Goal: Information Seeking & Learning: Learn about a topic

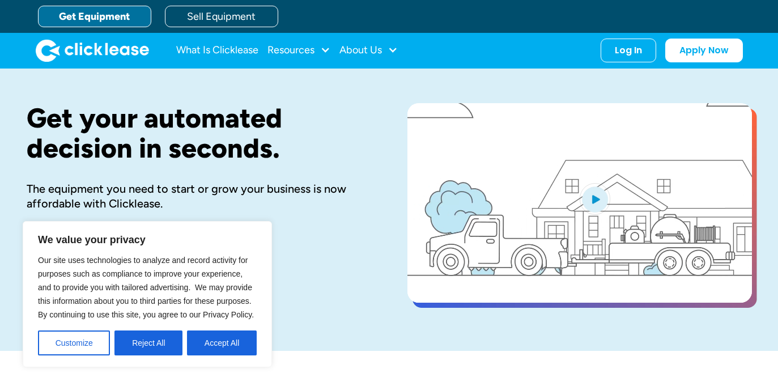
scroll to position [17, 0]
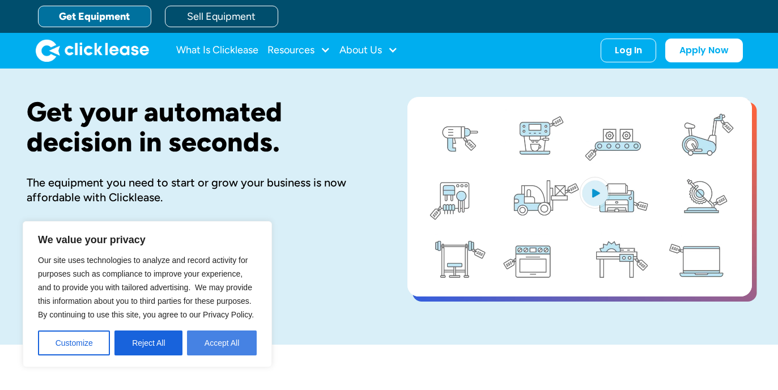
click at [208, 346] on button "Accept All" at bounding box center [222, 343] width 70 height 25
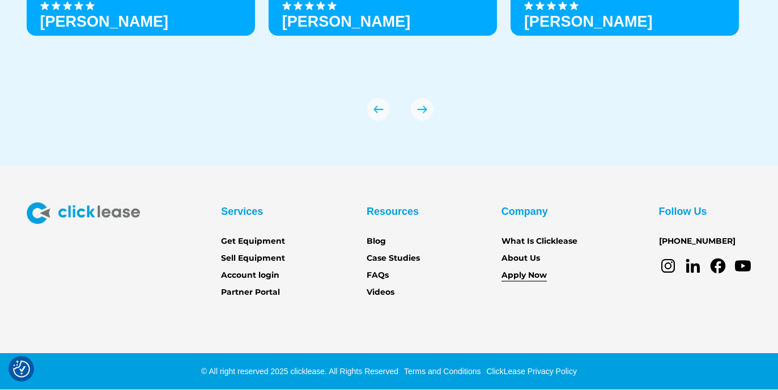
scroll to position [4004, 0]
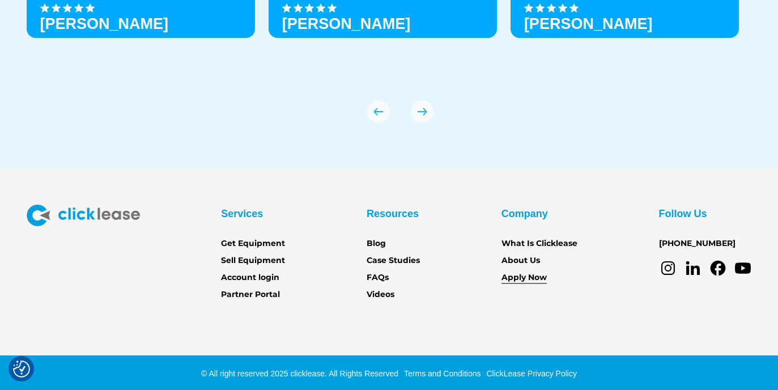
click at [529, 273] on link "Apply Now" at bounding box center [524, 278] width 45 height 12
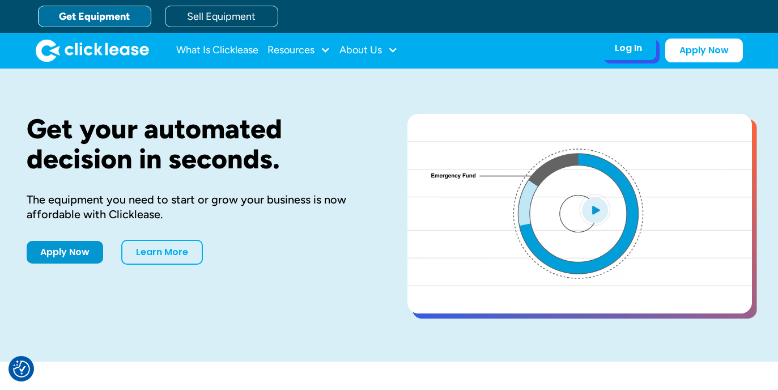
scroll to position [3, 0]
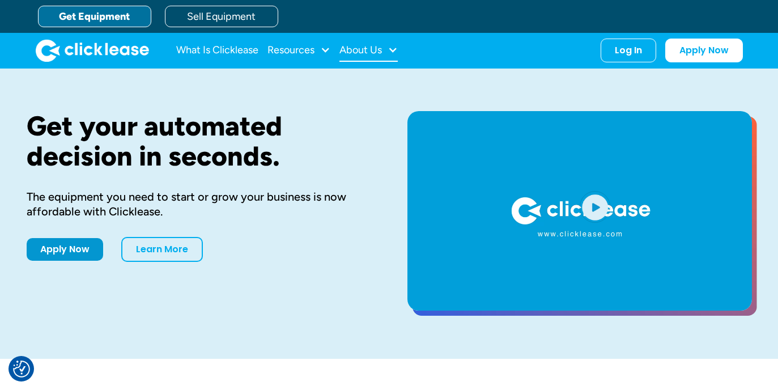
click at [382, 50] on div "About Us" at bounding box center [361, 50] width 43 height 0
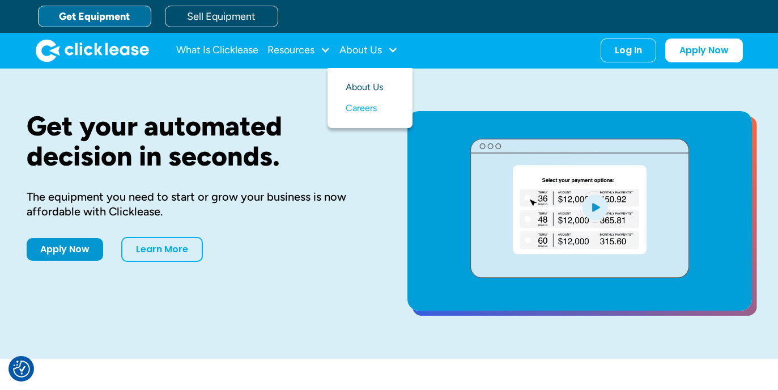
click at [371, 87] on link "About Us" at bounding box center [370, 87] width 49 height 21
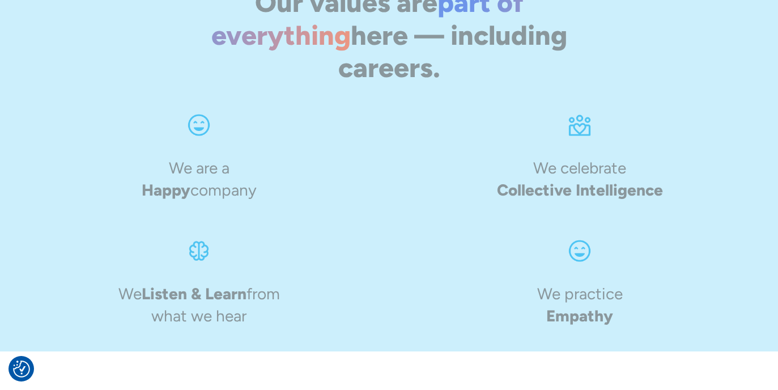
scroll to position [1876, 0]
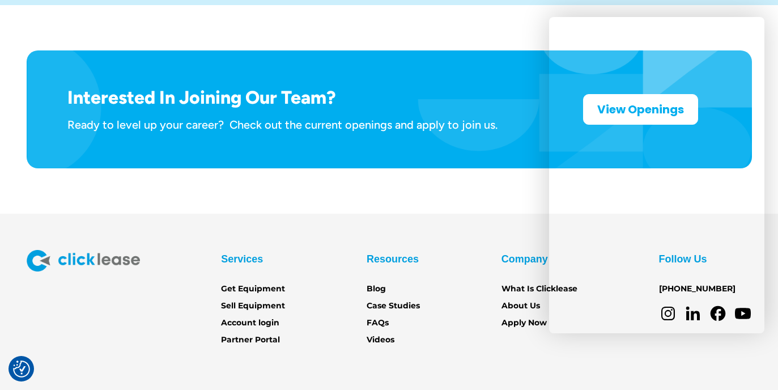
click at [447, 250] on div "Services Get Equipment Sell Equipment Account login Partner Portal Resources Bl…" at bounding box center [390, 298] width 726 height 96
drag, startPoint x: 534, startPoint y: 97, endPoint x: 499, endPoint y: 171, distance: 81.9
click at [527, 114] on div "Interested In Joining Our Team? Ready to level up your career? Check out the cu…" at bounding box center [390, 109] width 726 height 118
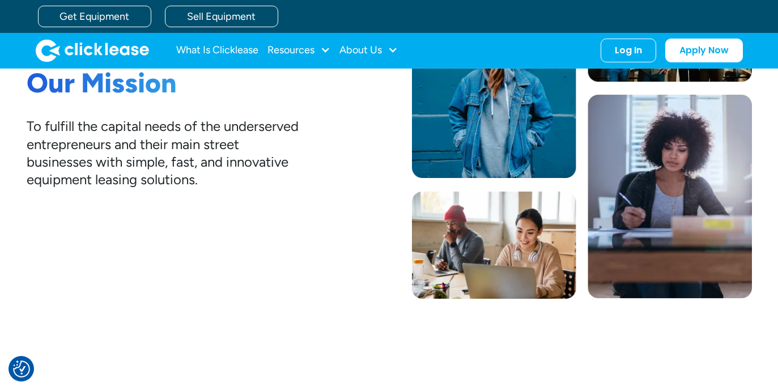
scroll to position [0, 0]
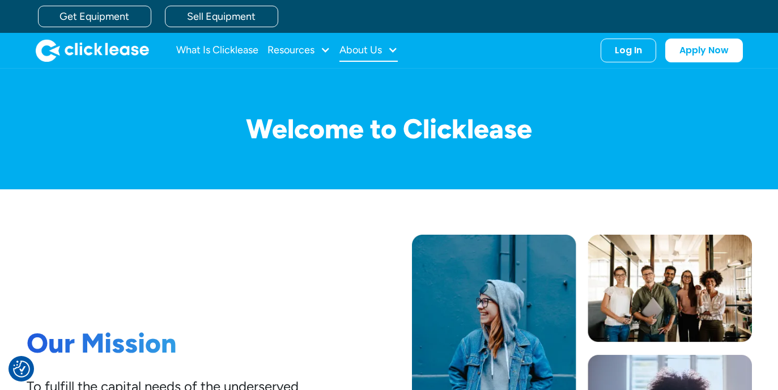
click at [378, 50] on div "About Us" at bounding box center [361, 50] width 43 height 0
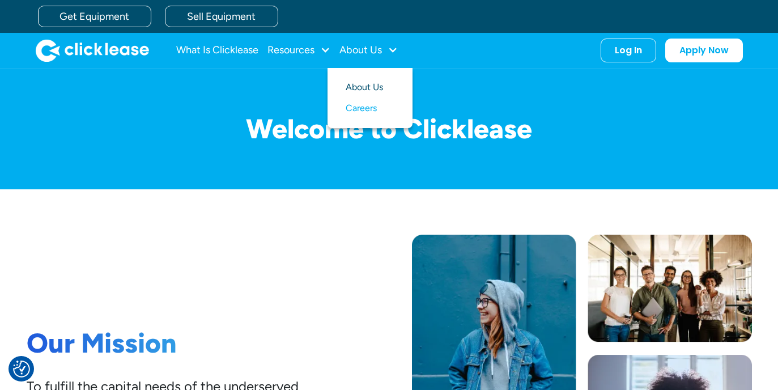
click at [354, 91] on link "About Us" at bounding box center [370, 87] width 49 height 21
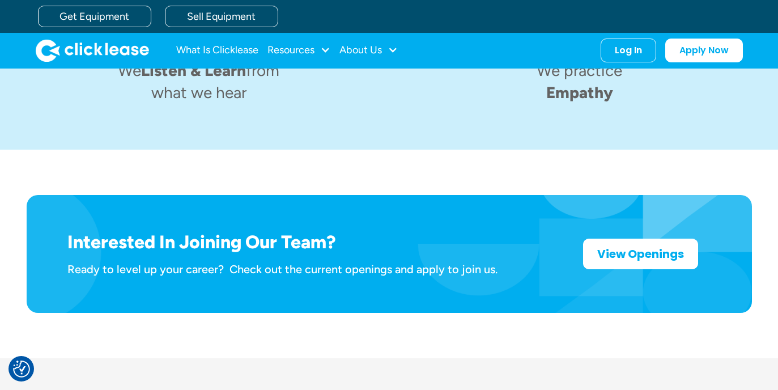
scroll to position [1876, 0]
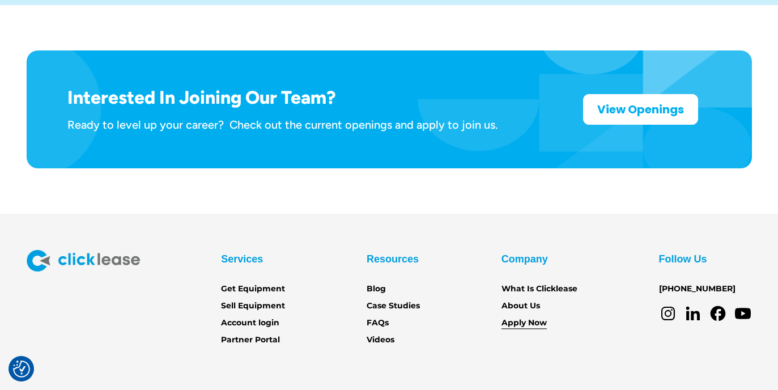
click at [526, 317] on link "Apply Now" at bounding box center [524, 323] width 45 height 12
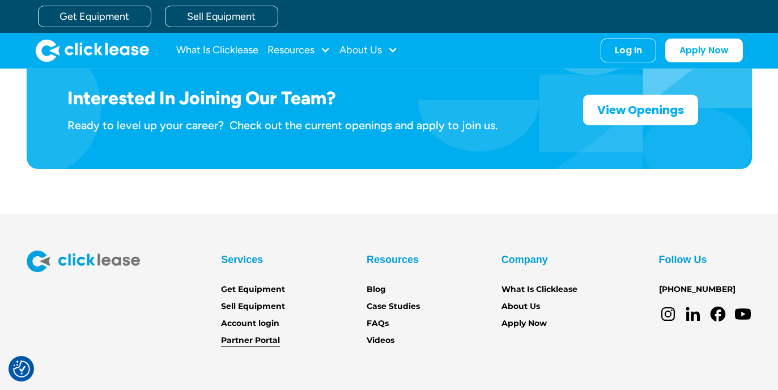
click at [261, 334] on link "Partner Portal" at bounding box center [250, 340] width 59 height 12
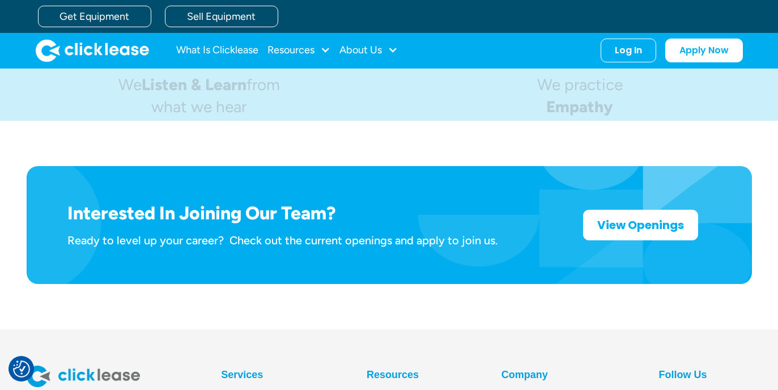
scroll to position [1731, 0]
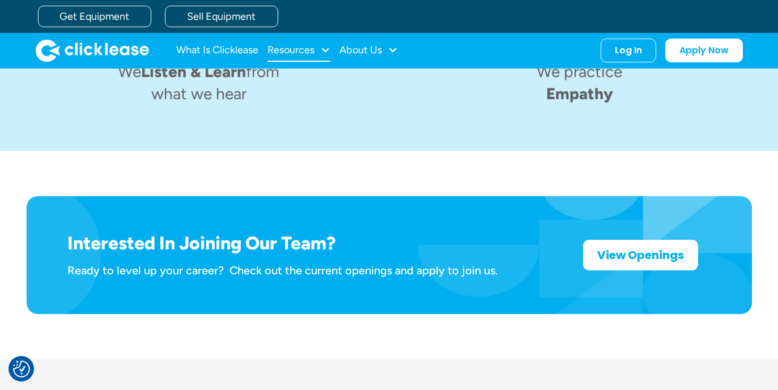
click at [328, 46] on div at bounding box center [325, 50] width 10 height 10
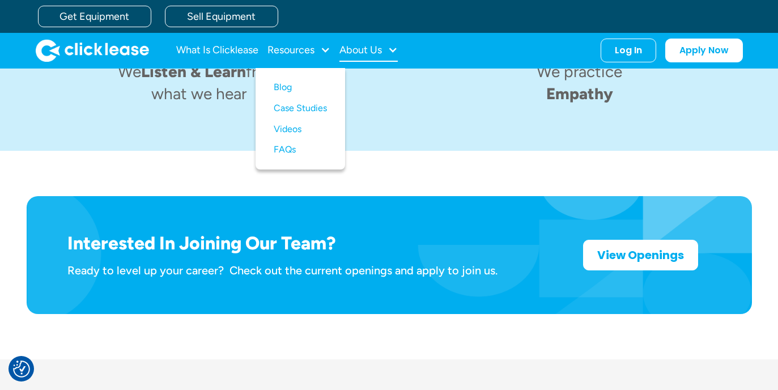
click at [371, 50] on div "About Us" at bounding box center [361, 50] width 43 height 0
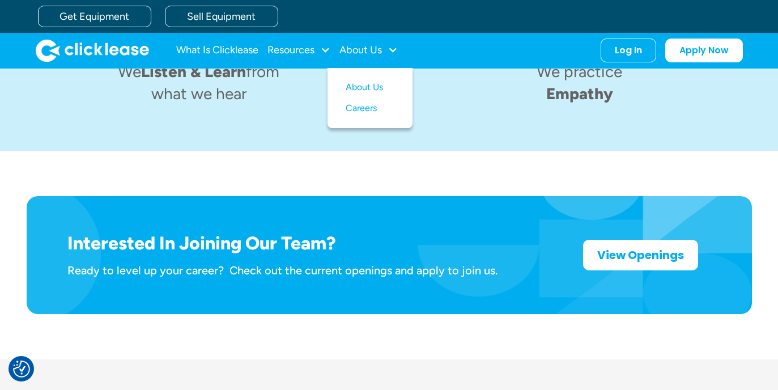
click at [128, 41] on img "home" at bounding box center [92, 50] width 113 height 23
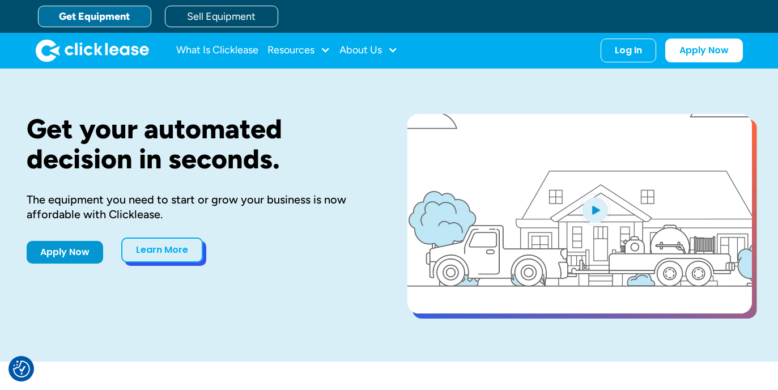
click at [165, 252] on link "Learn More" at bounding box center [162, 250] width 82 height 25
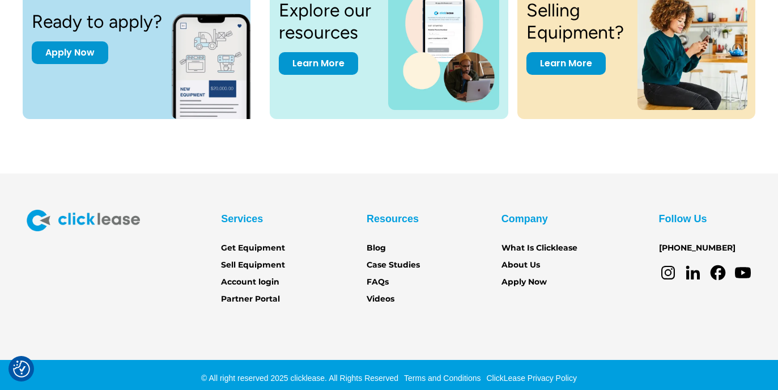
scroll to position [1605, 0]
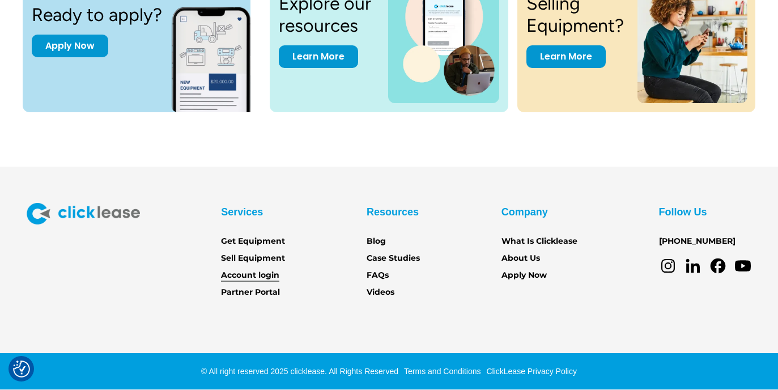
click at [244, 273] on link "Account login" at bounding box center [250, 275] width 58 height 12
click at [532, 207] on div "Company" at bounding box center [525, 212] width 46 height 18
click at [524, 256] on link "About Us" at bounding box center [521, 258] width 39 height 12
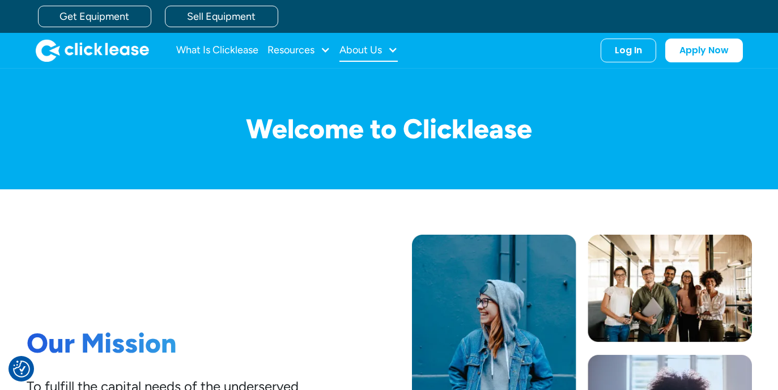
click at [382, 50] on div "About Us" at bounding box center [361, 50] width 43 height 0
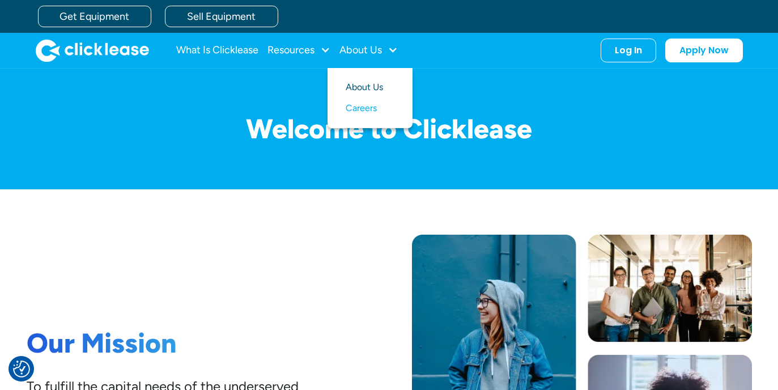
click at [371, 91] on link "About Us" at bounding box center [370, 87] width 49 height 21
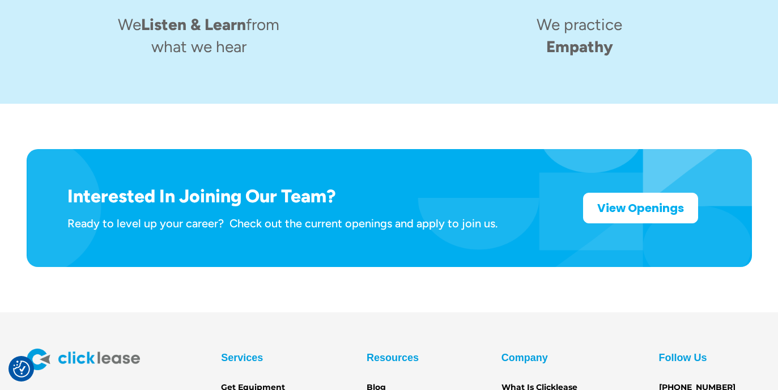
scroll to position [1785, 0]
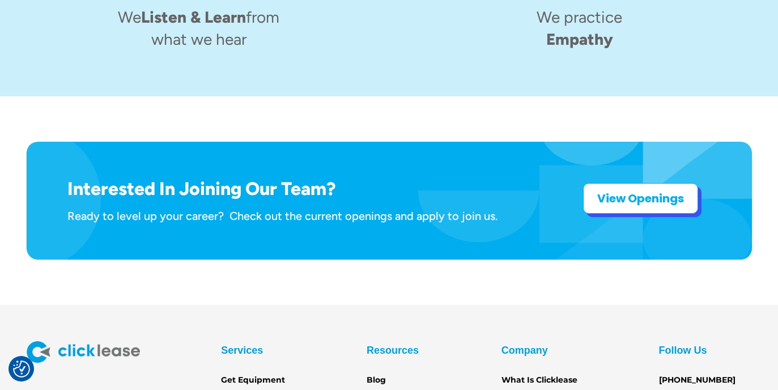
click at [613, 190] on strong "View Openings" at bounding box center [641, 198] width 87 height 16
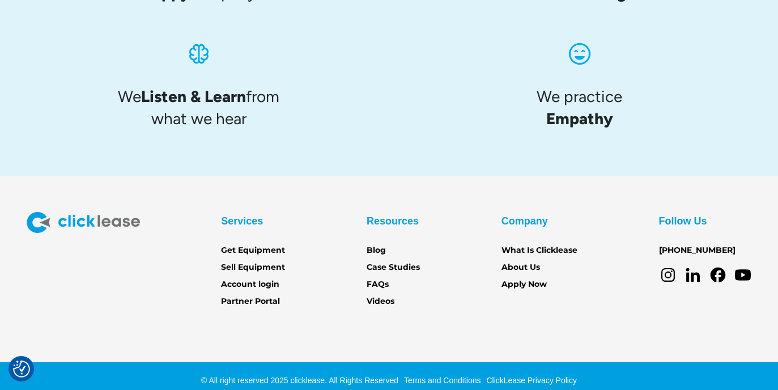
scroll to position [1196, 0]
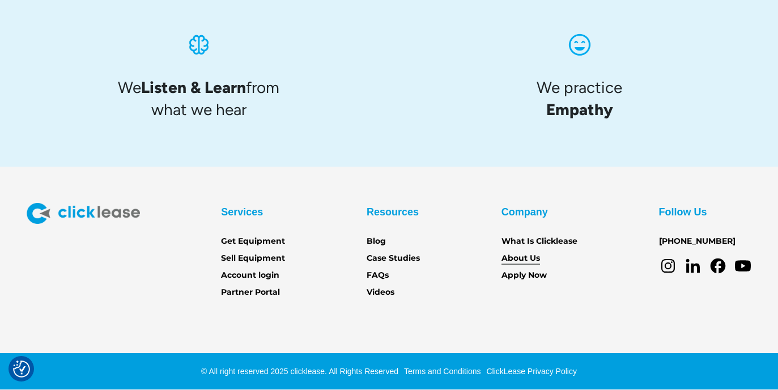
click at [528, 259] on link "About Us" at bounding box center [521, 258] width 39 height 12
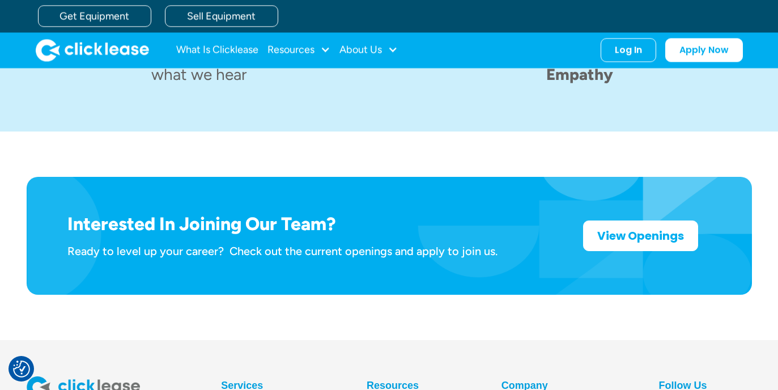
scroll to position [1700, 0]
